Goal: Communication & Community: Answer question/provide support

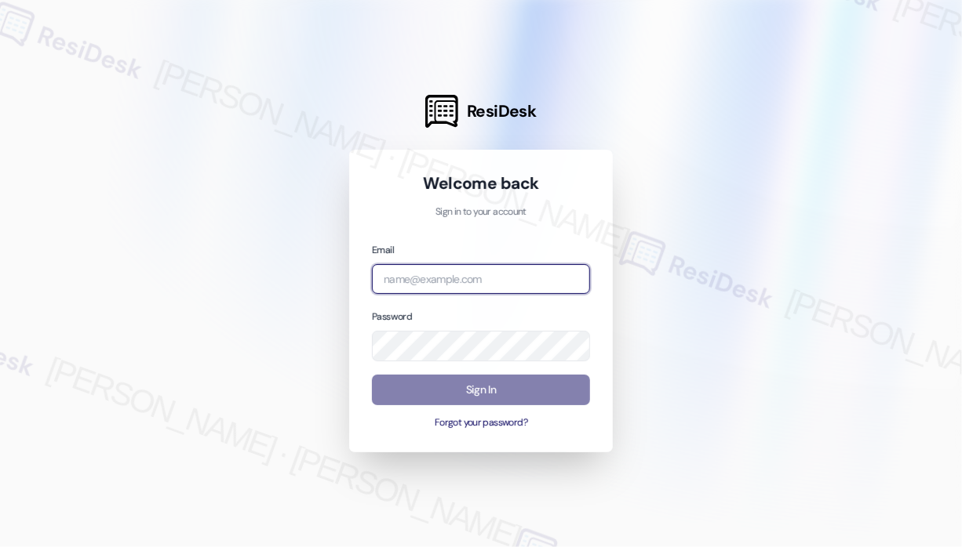
click at [452, 281] on input "email" at bounding box center [481, 279] width 218 height 31
click at [0, 547] on com-1password-button at bounding box center [0, 547] width 0 height 0
type input "[EMAIL_ADDRESS][PERSON_NAME][DOMAIN_NAME]"
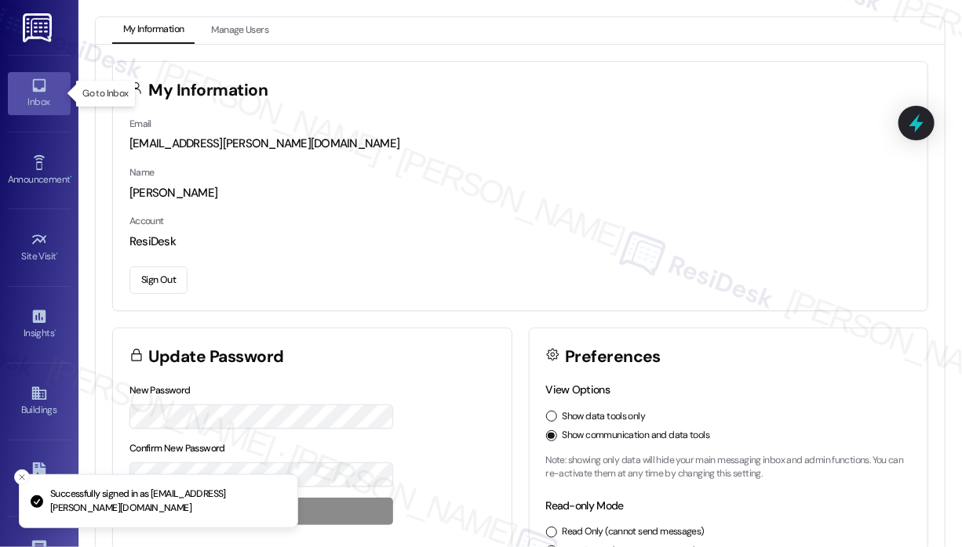
click at [26, 93] on link "Inbox" at bounding box center [39, 93] width 63 height 42
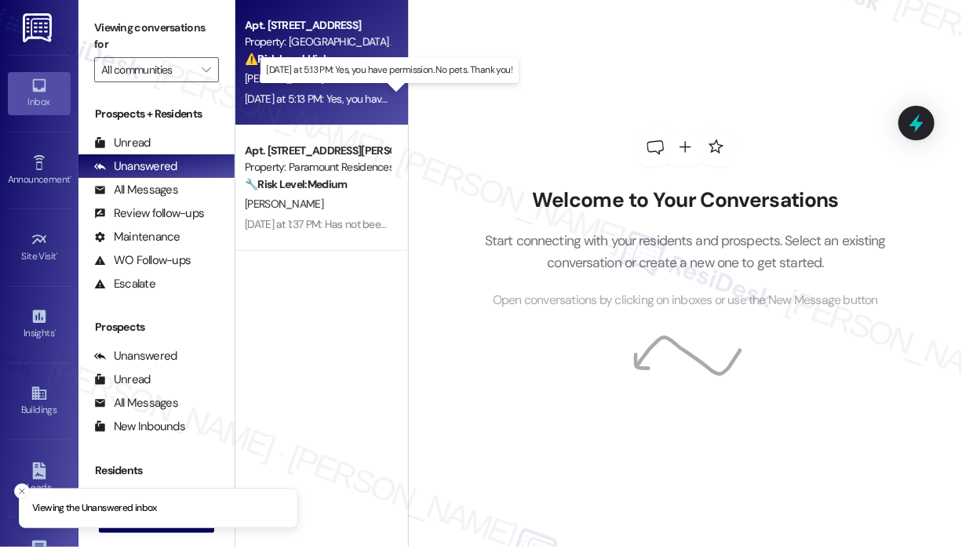
click at [311, 96] on div "[DATE] at 5:13 PM: Yes, you have permission. No pets. Thank you! [DATE] at 5:13…" at bounding box center [389, 99] width 289 height 14
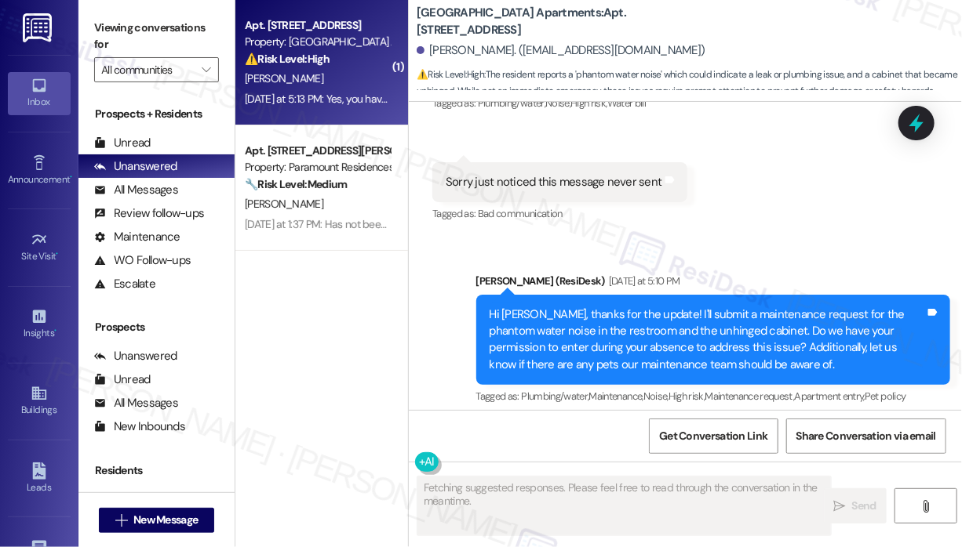
scroll to position [5568, 0]
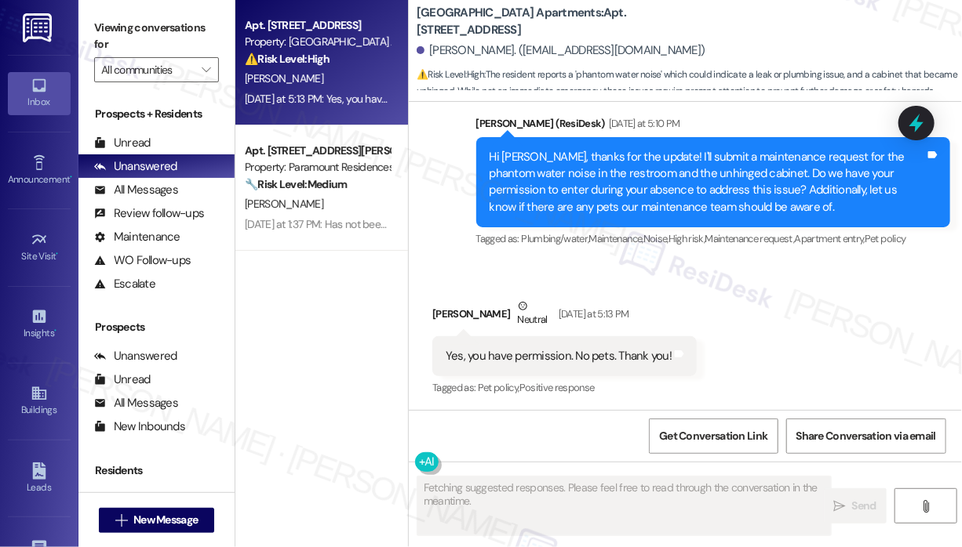
click at [849, 351] on div "Received via SMS [PERSON_NAME] Neutral [DATE] at 5:13 PM Yes, you have permissi…" at bounding box center [685, 337] width 553 height 149
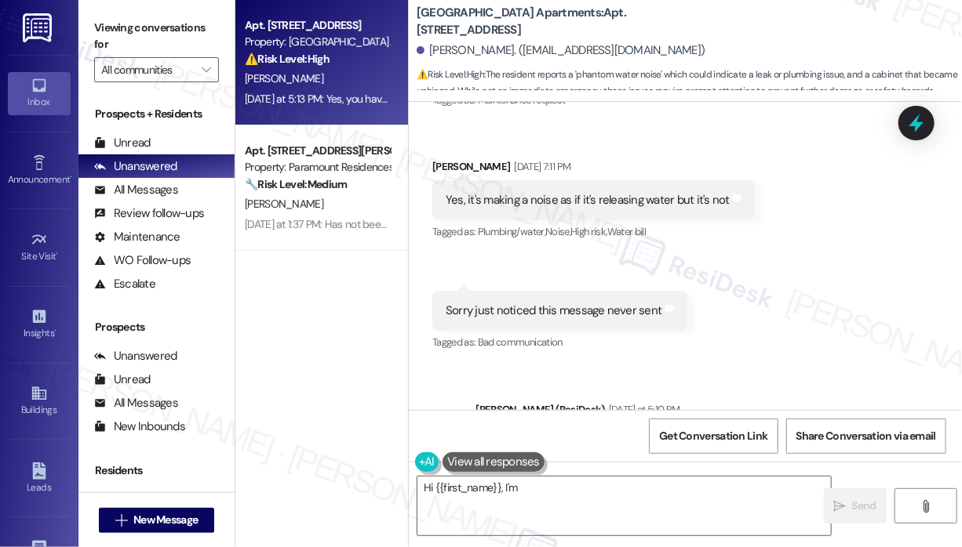
scroll to position [5255, 0]
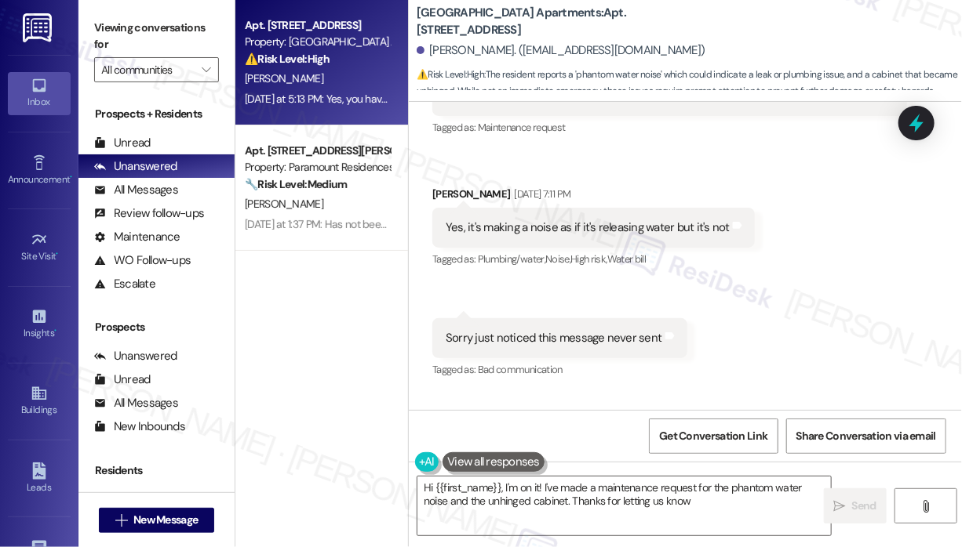
type textarea "Hi {{first_name}}, I'm on it! I've made a maintenance request for the phantom w…"
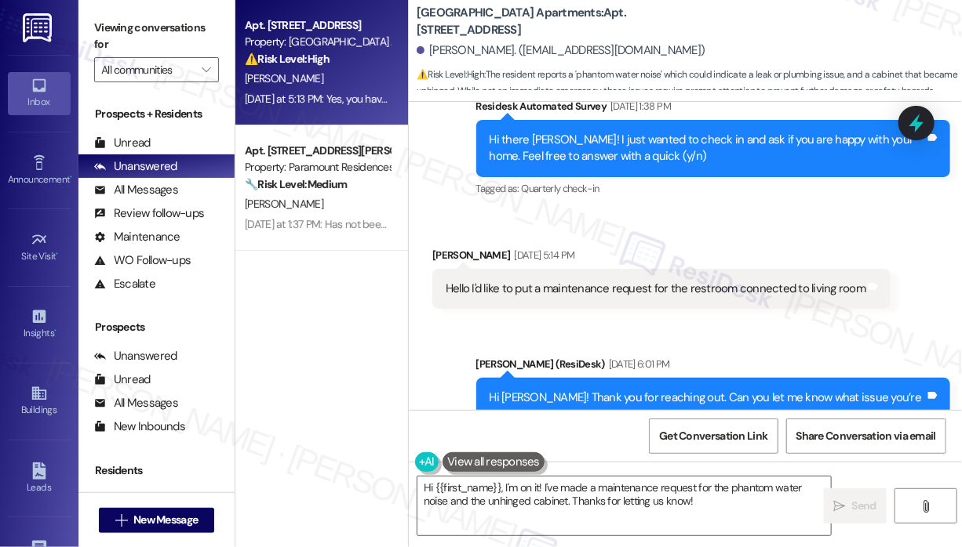
scroll to position [4627, 0]
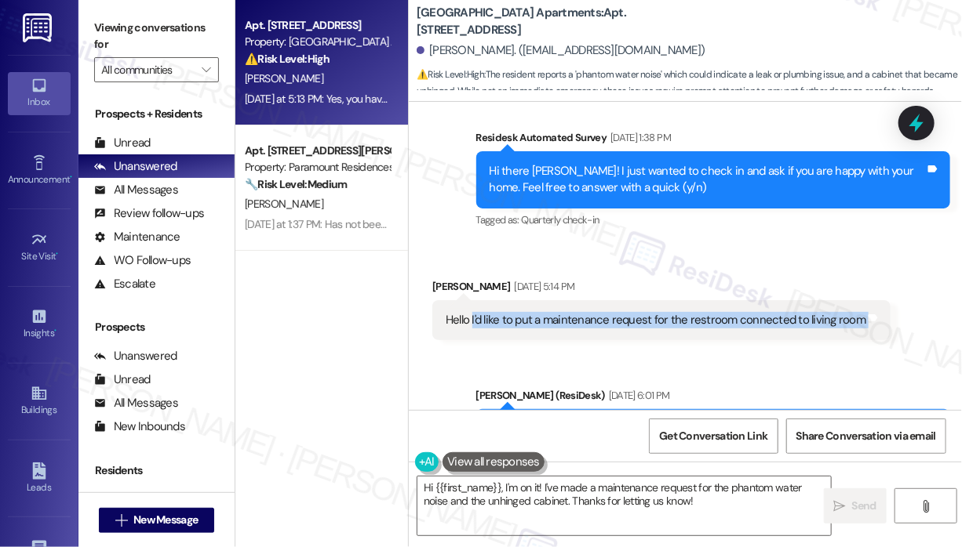
drag, startPoint x: 471, startPoint y: 317, endPoint x: 856, endPoint y: 347, distance: 386.2
click at [856, 319] on div "Hello I'd like to put a maintenance request for the restroom connected to livin…" at bounding box center [661, 320] width 458 height 40
copy div "I'd like to put a maintenance request for the restroom connected to living room…"
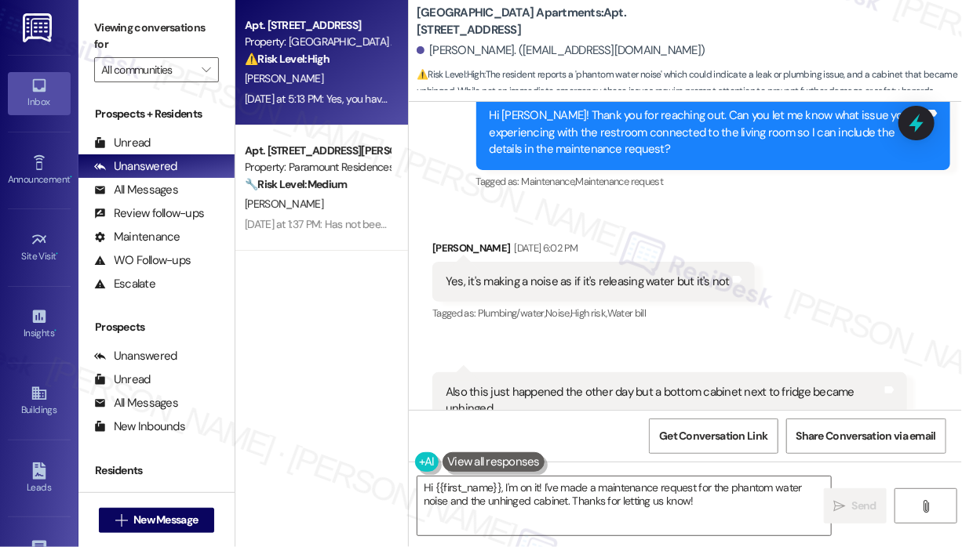
click at [602, 282] on div "Yes, it's making a noise as if it's releasing water but it's not" at bounding box center [587, 282] width 284 height 16
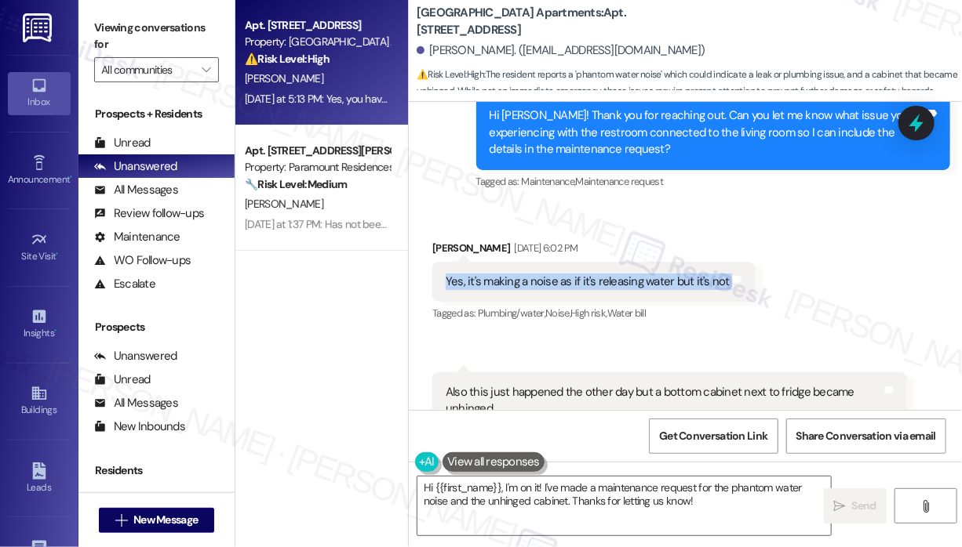
click at [601, 280] on div "Yes, it's making a noise as if it's releasing water but it's not" at bounding box center [587, 282] width 284 height 16
copy div "Yes, it's making a noise as if it's releasing water but it's not Tags and notes"
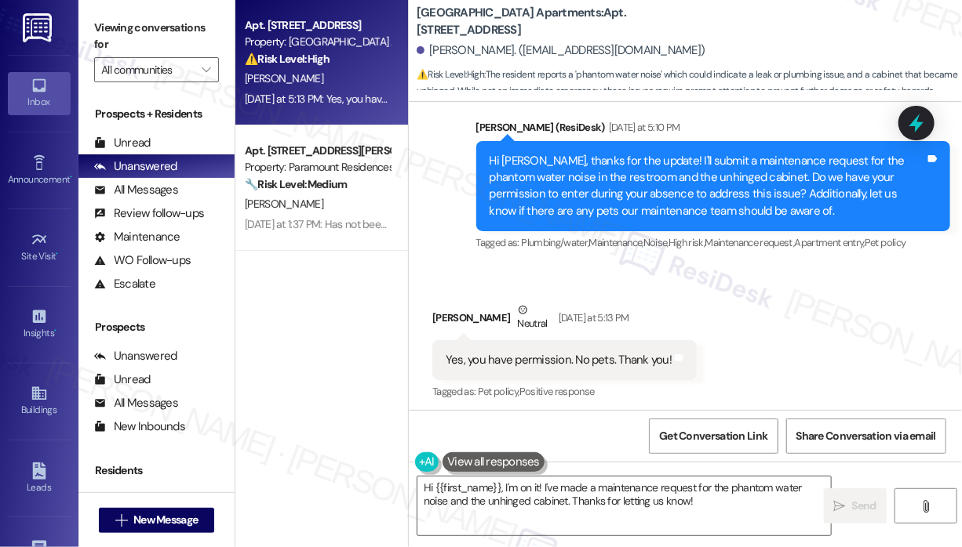
scroll to position [5568, 0]
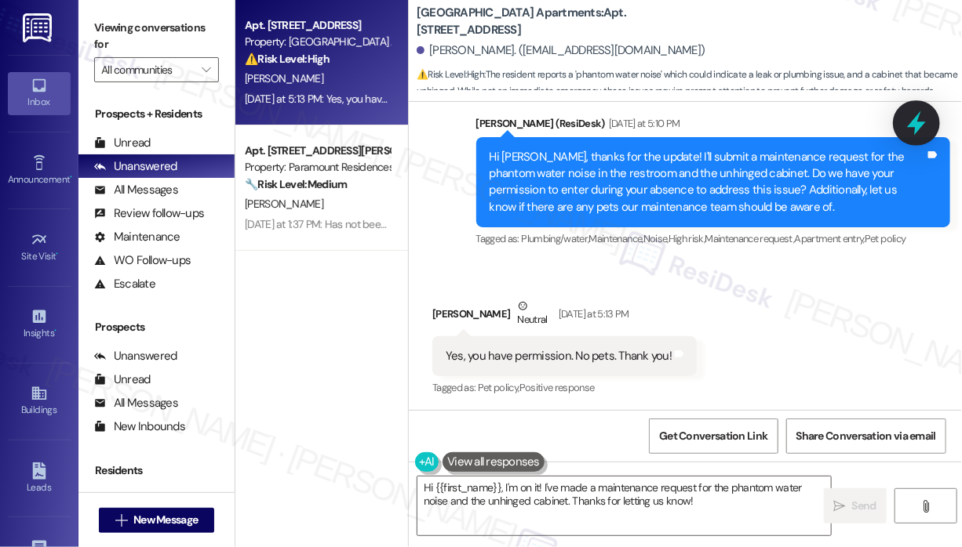
click at [913, 115] on icon at bounding box center [916, 123] width 27 height 27
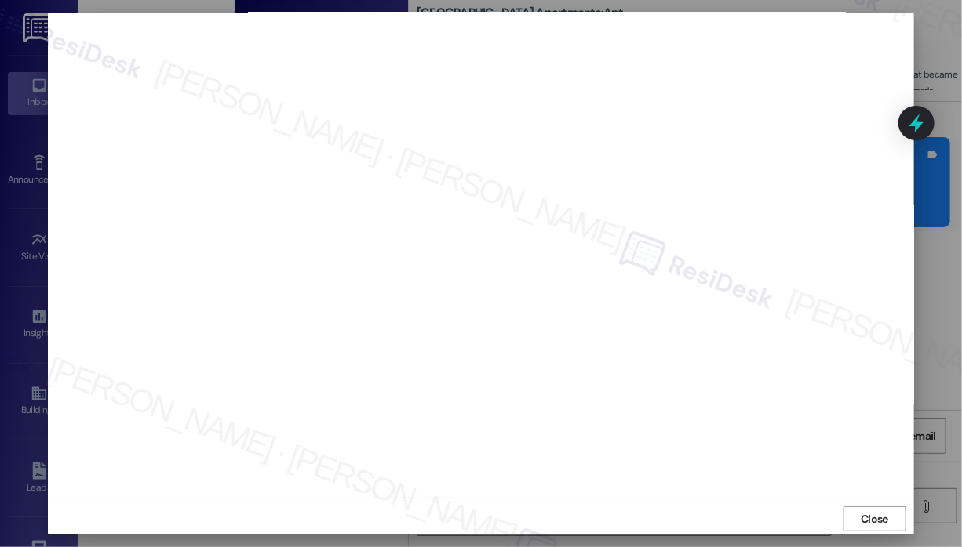
scroll to position [12, 0]
click at [872, 512] on span "Close" at bounding box center [873, 515] width 27 height 16
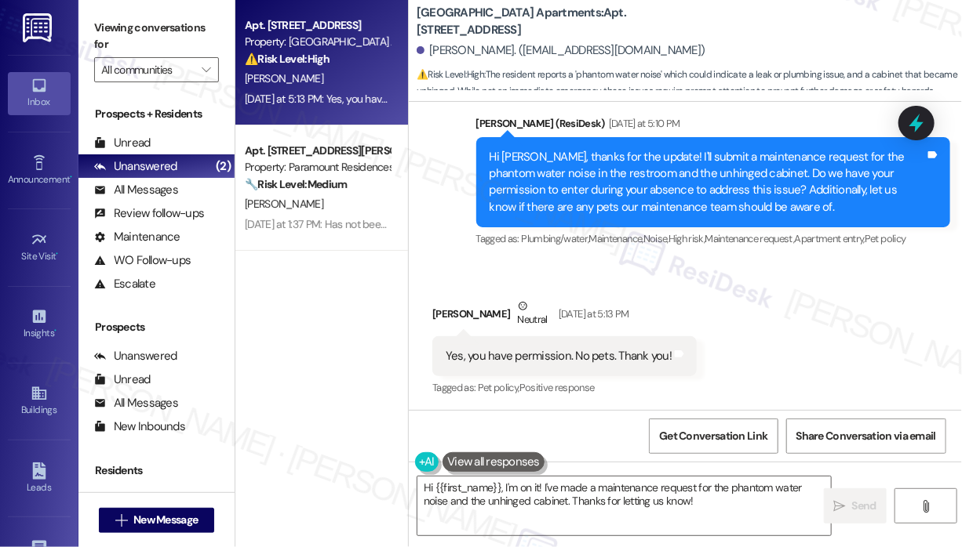
click at [774, 373] on div "Received via SMS [PERSON_NAME] Neutral [DATE] at 5:13 PM Yes, you have permissi…" at bounding box center [685, 337] width 553 height 149
click at [920, 118] on icon at bounding box center [916, 123] width 27 height 27
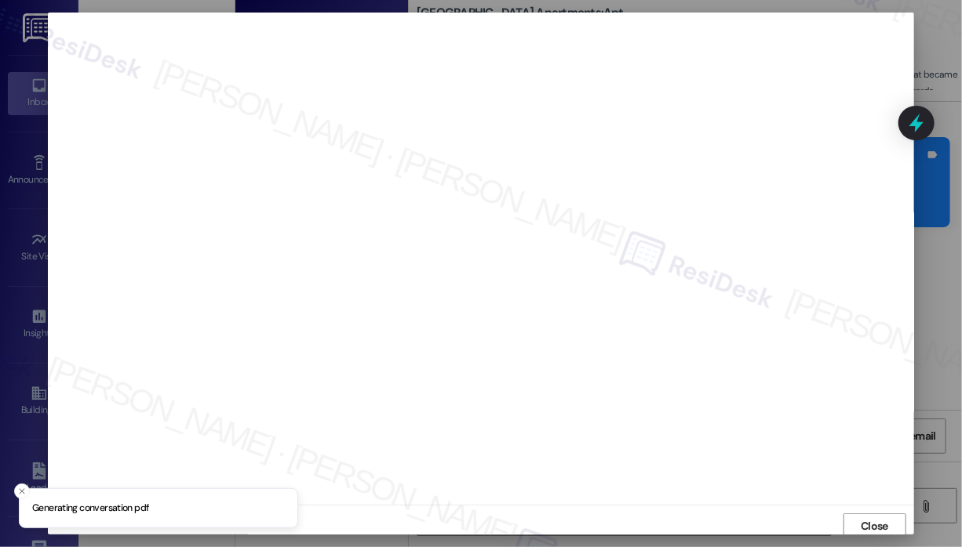
scroll to position [3, 0]
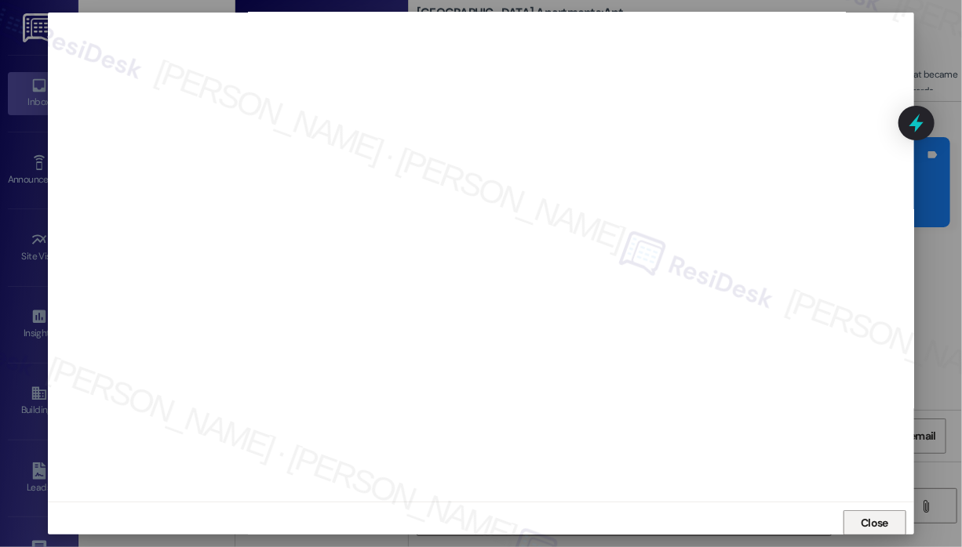
click at [874, 517] on span "Close" at bounding box center [873, 523] width 27 height 16
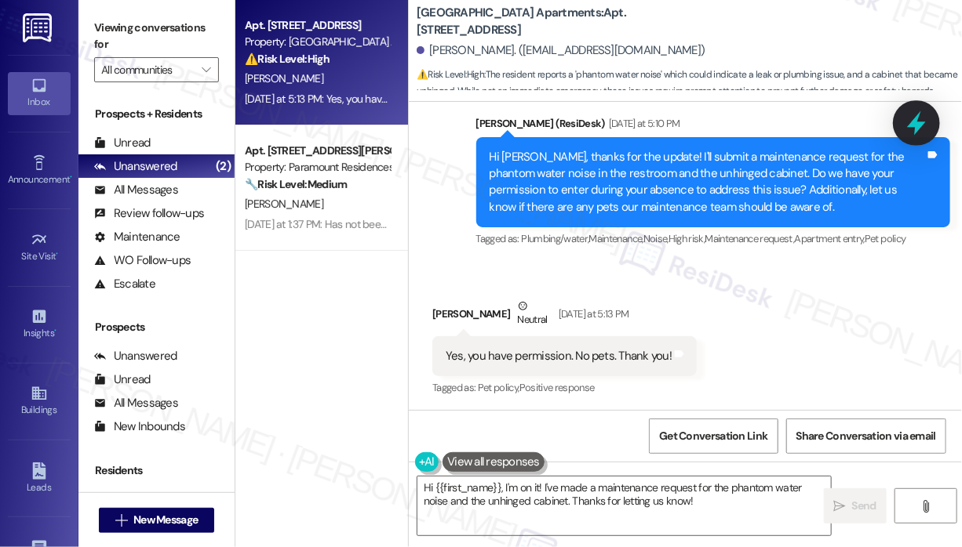
click at [915, 117] on icon at bounding box center [916, 123] width 27 height 27
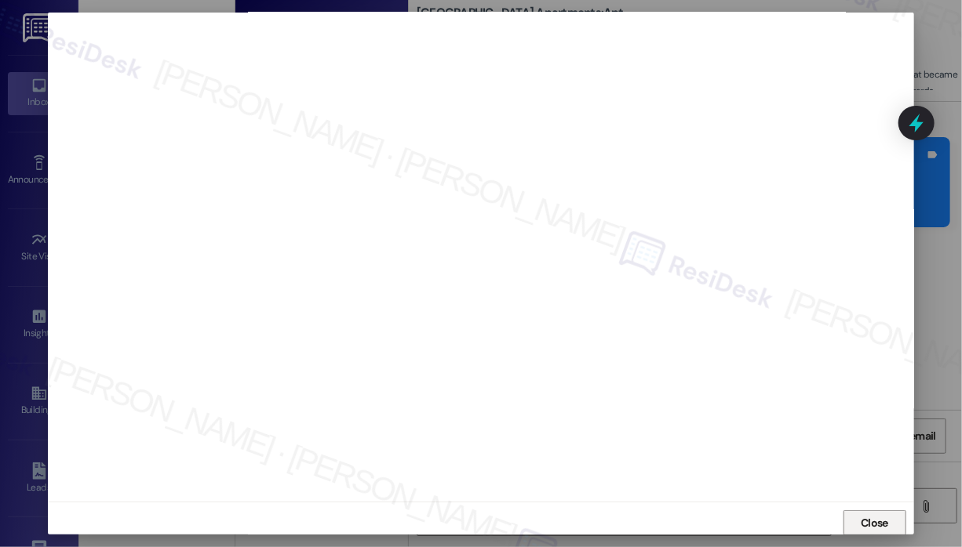
click at [871, 523] on span "Close" at bounding box center [873, 523] width 27 height 16
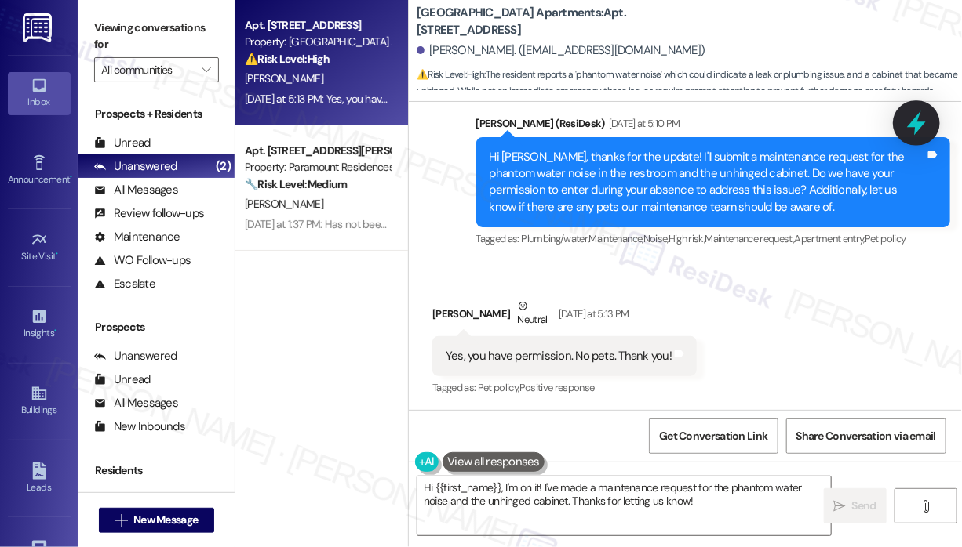
click at [909, 129] on icon at bounding box center [916, 123] width 27 height 27
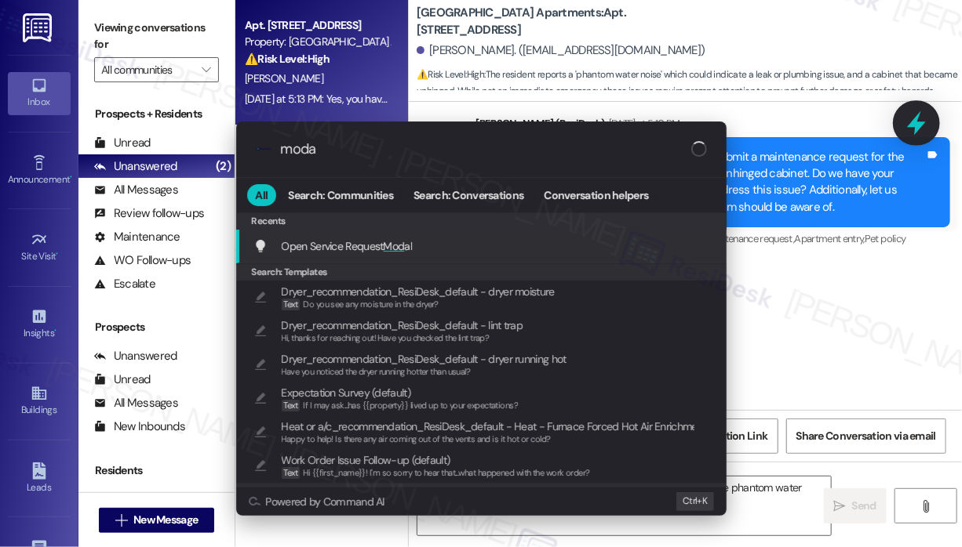
type input "modal"
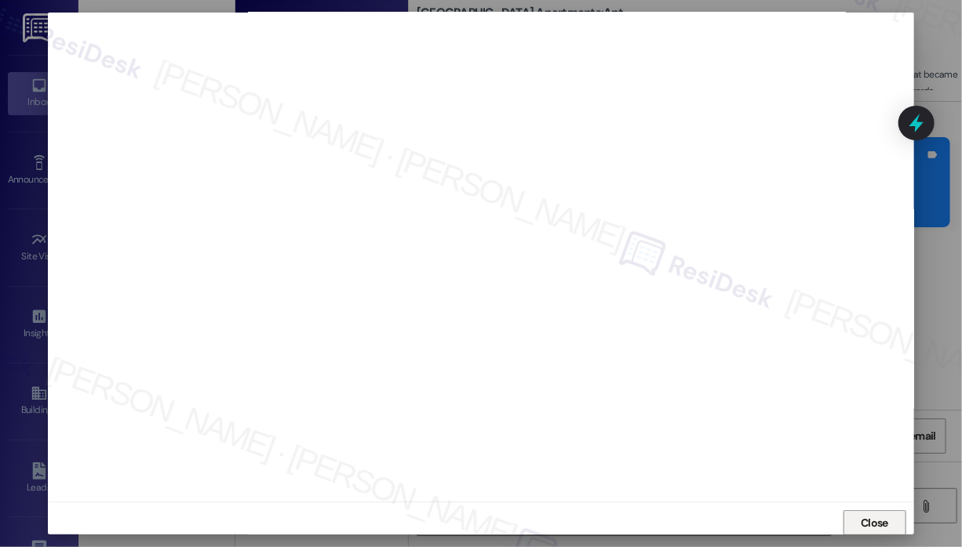
click at [887, 518] on span "Close" at bounding box center [874, 523] width 34 height 16
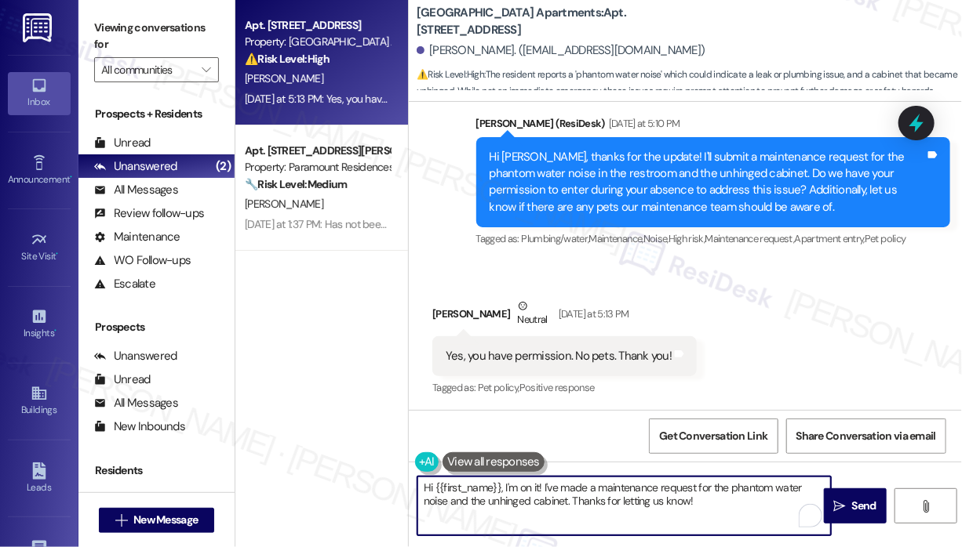
click at [743, 500] on textarea "Hi {{first_name}}, I'm on it! I've made a maintenance request for the phantom w…" at bounding box center [623, 506] width 413 height 59
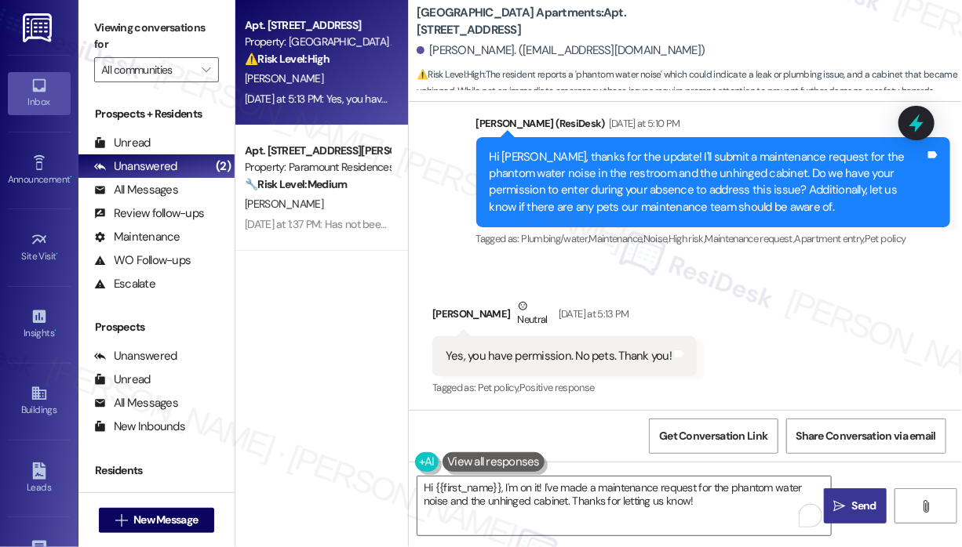
click at [842, 503] on icon "" at bounding box center [840, 506] width 12 height 13
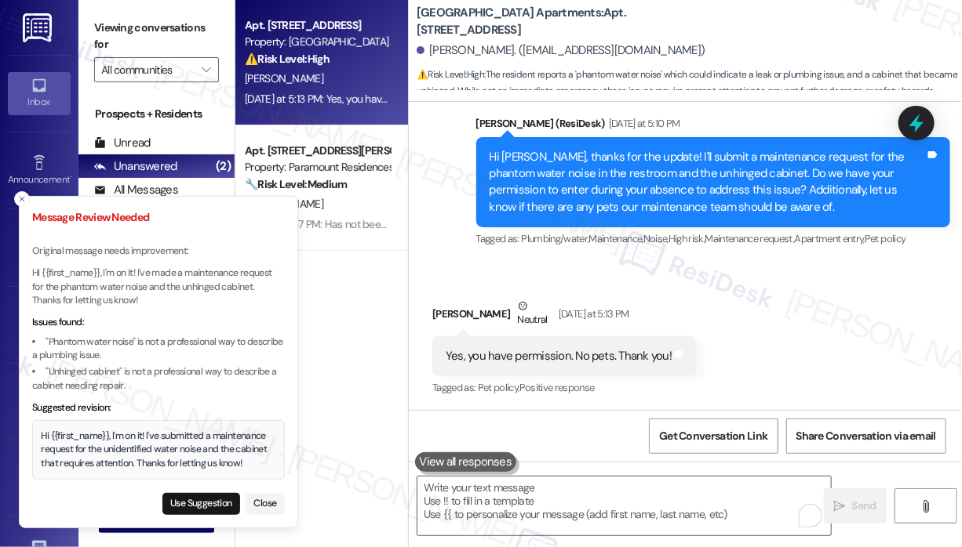
click at [225, 503] on button "Use Suggestion" at bounding box center [201, 504] width 78 height 22
type textarea "Hi {{first_name}}, I'm on it! I've submitted a maintenance request for the unid…"
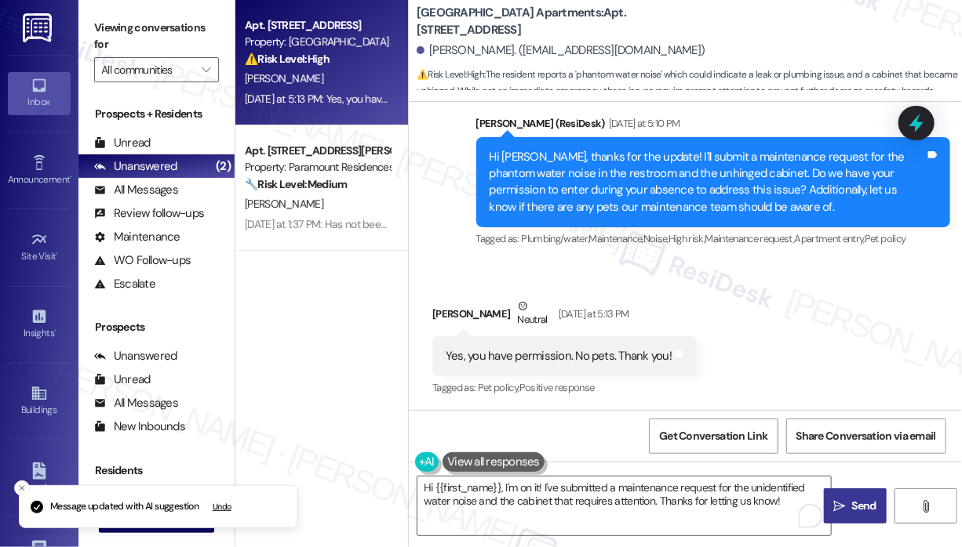
click at [834, 507] on icon "" at bounding box center [840, 506] width 12 height 13
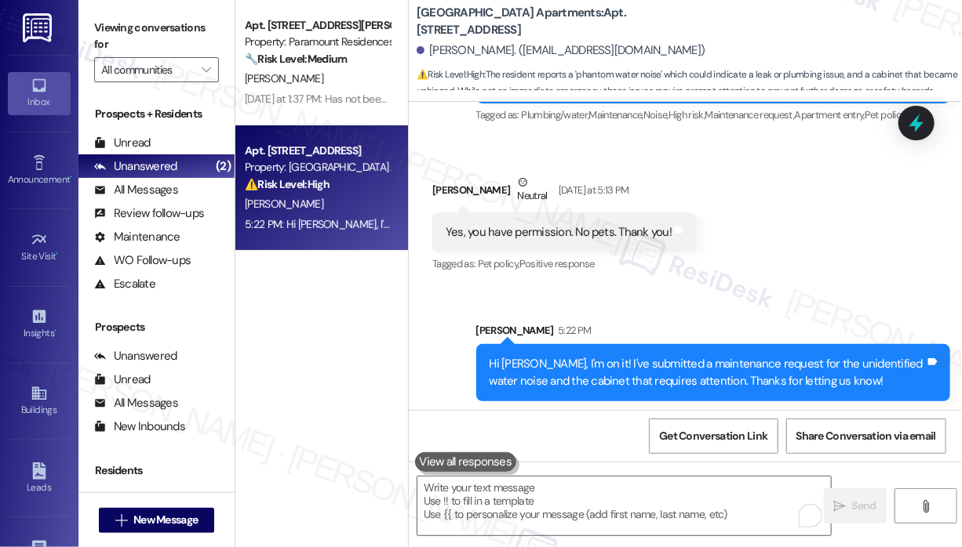
scroll to position [5695, 0]
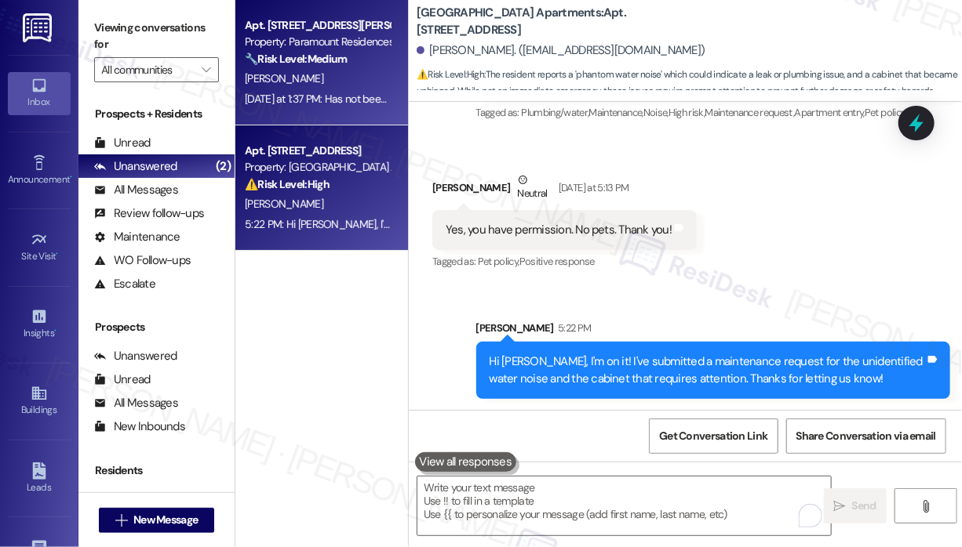
click at [358, 99] on div "[DATE] at 1:37 PM: Has not been fixed [DATE] at 1:37 PM: Has not been fixed" at bounding box center [328, 99] width 166 height 14
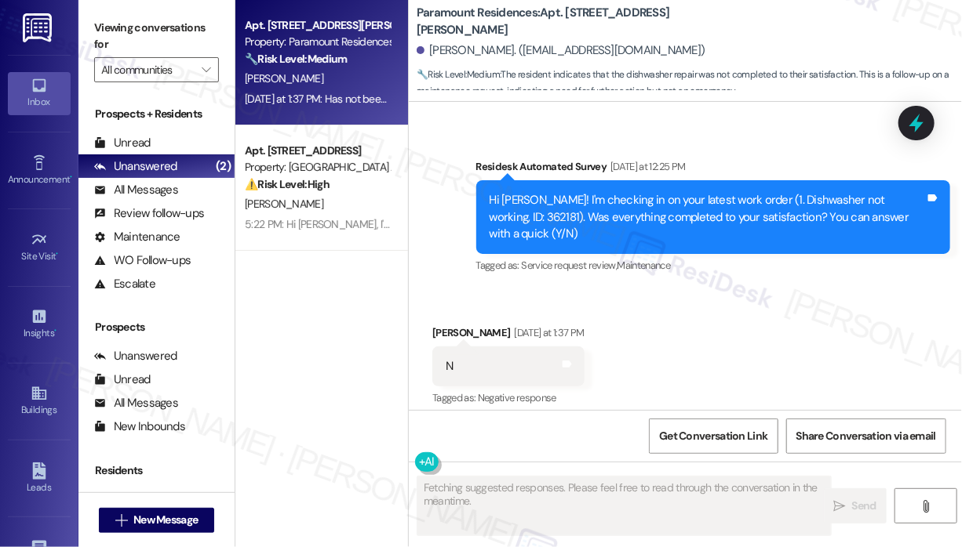
scroll to position [6180, 0]
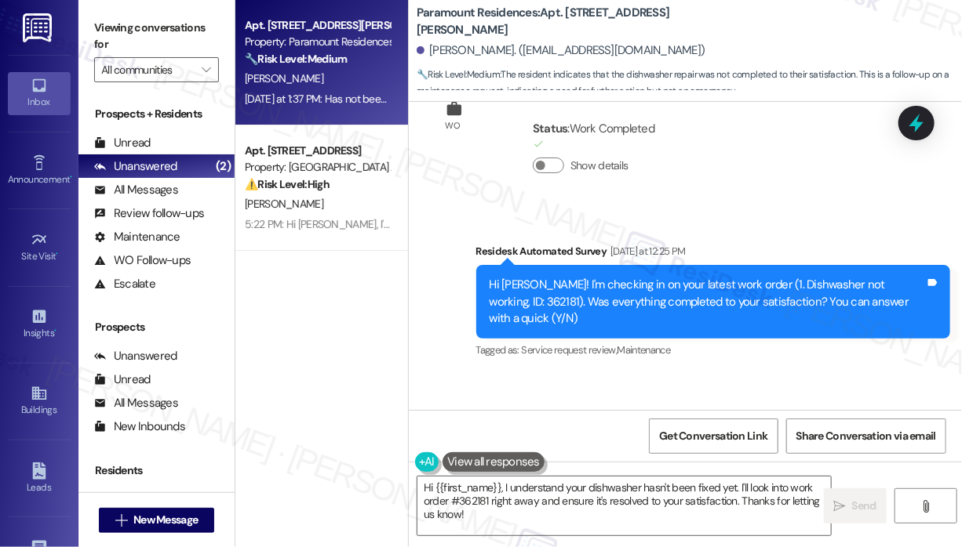
click at [486, 320] on div "Survey, sent via SMS Residesk Automated Survey [DATE] at 12:25 PM Hi [PERSON_NA…" at bounding box center [713, 302] width 498 height 143
click at [552, 156] on div "Status : Work Completed Show details" at bounding box center [621, 150] width 205 height 91
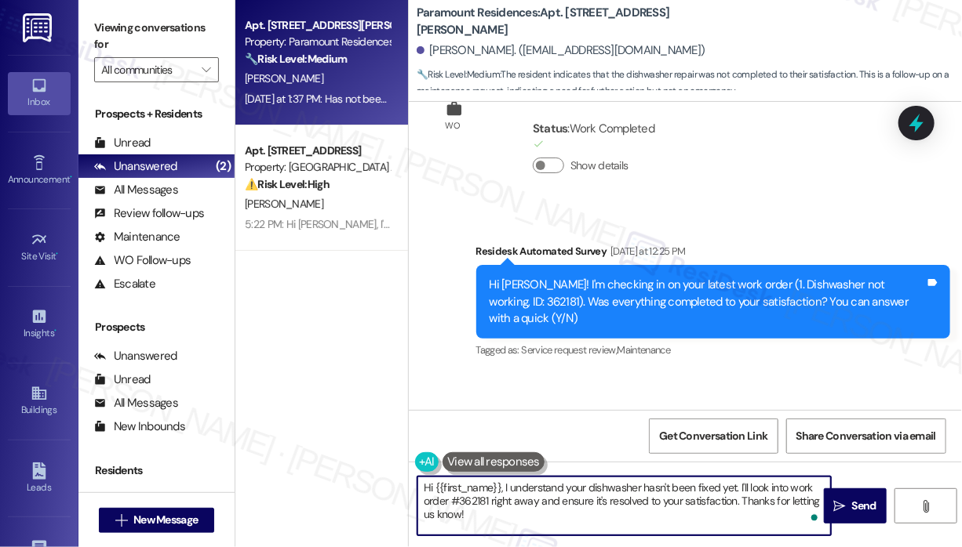
drag, startPoint x: 523, startPoint y: 520, endPoint x: 504, endPoint y: 489, distance: 36.6
click at [504, 489] on textarea "Hi {{first_name}}, I understand your dishwasher hasn't been fixed yet. I'll loo…" at bounding box center [623, 506] width 413 height 59
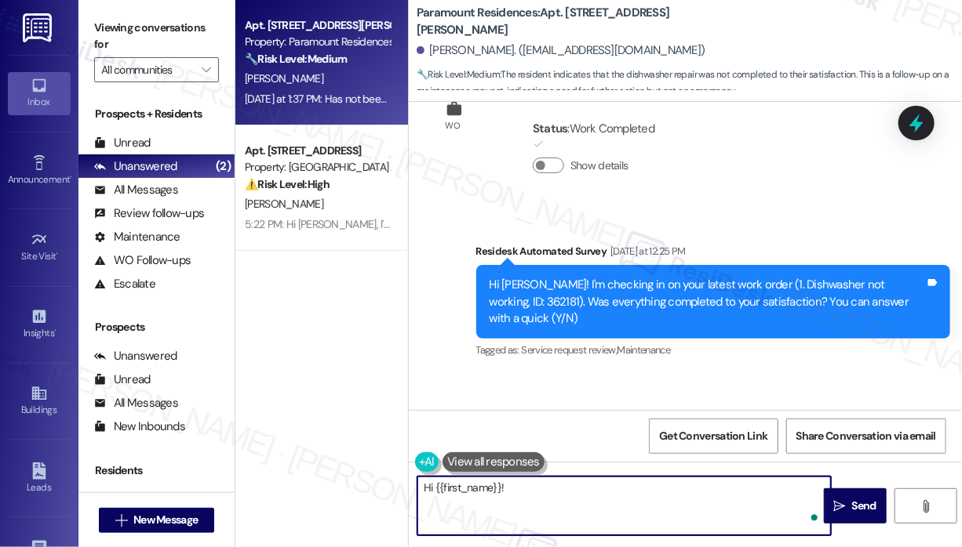
paste textarea "I'm sorry to hear that you are not satisfied with the maintenance repair done o…"
type textarea "Hi {{first_name}}! I'm sorry to hear that you are not satisfied with the mainte…"
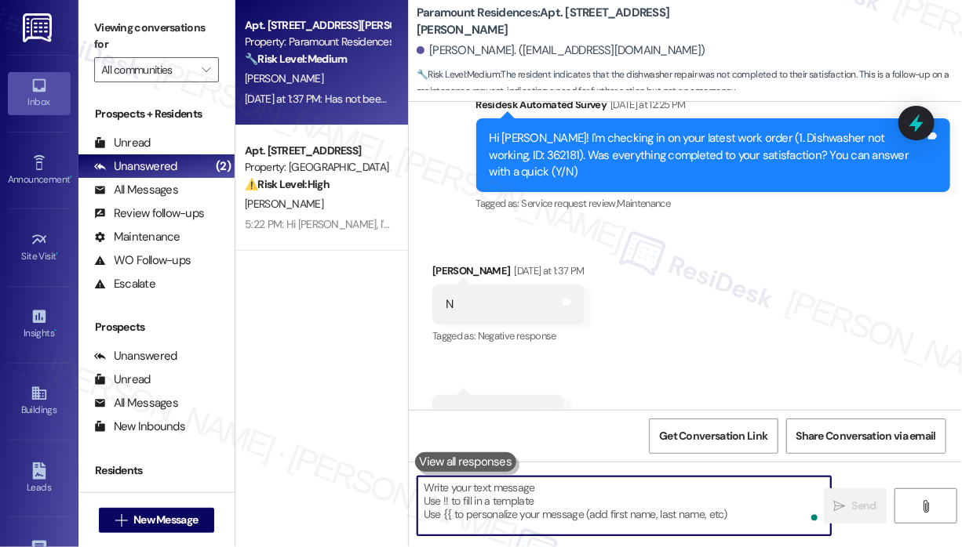
scroll to position [6337, 0]
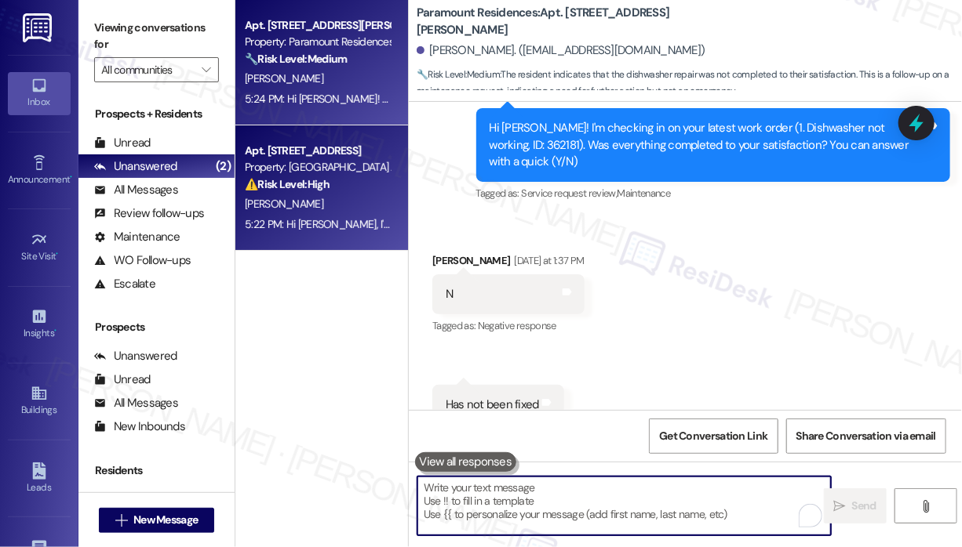
click at [357, 221] on div "5:22 PM: Hi [PERSON_NAME], I'm on it! I've submitted a maintenance request for …" at bounding box center [642, 224] width 794 height 14
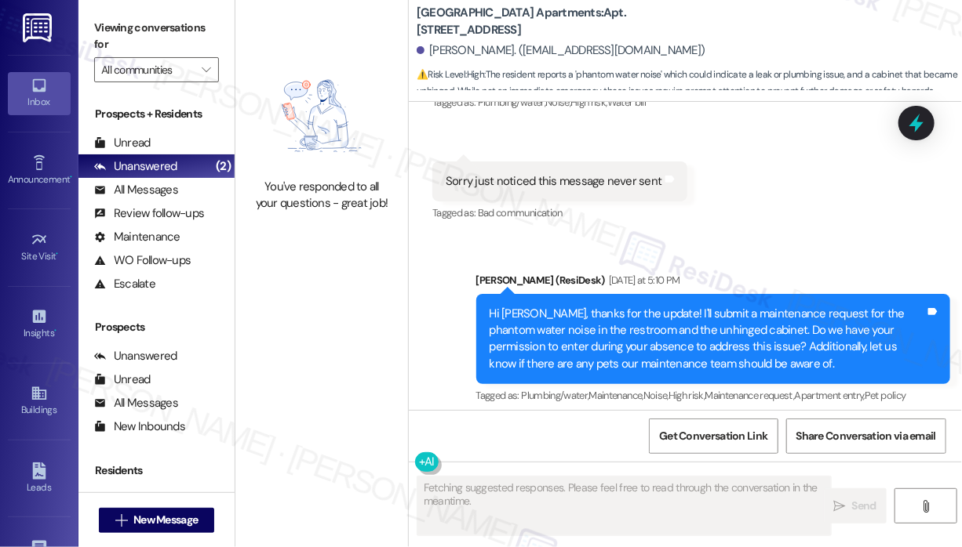
scroll to position [5568, 0]
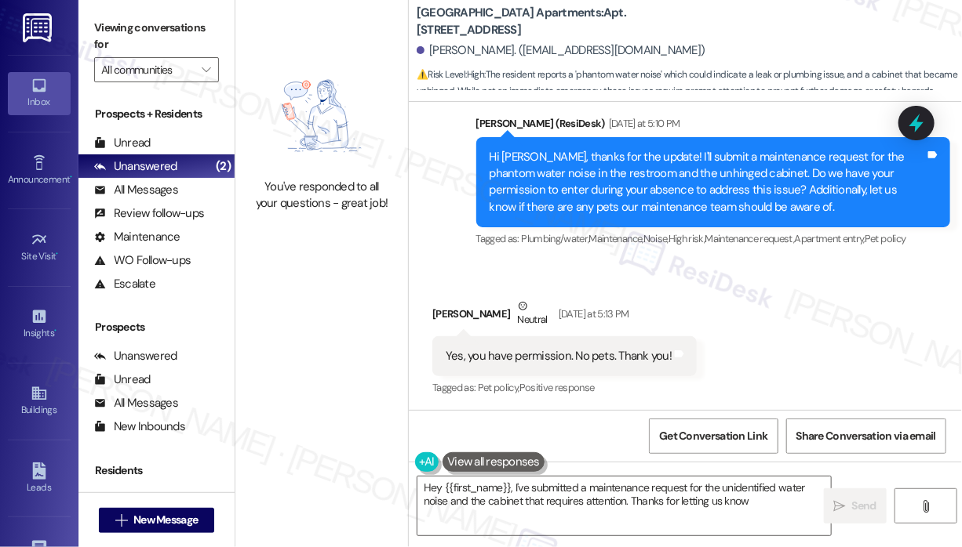
type textarea "Hey {{first_name}}, I've submitted a maintenance request for the unidentified w…"
